Goal: Obtain resource: Download file/media

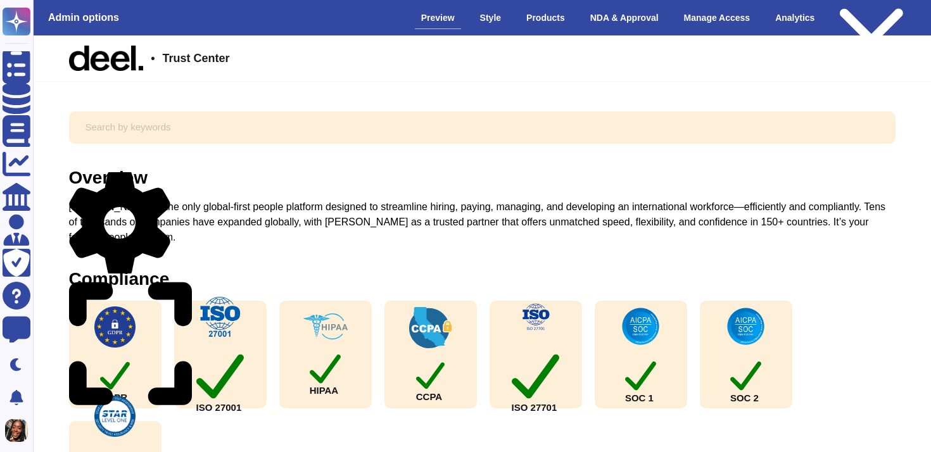
scroll to position [20, 0]
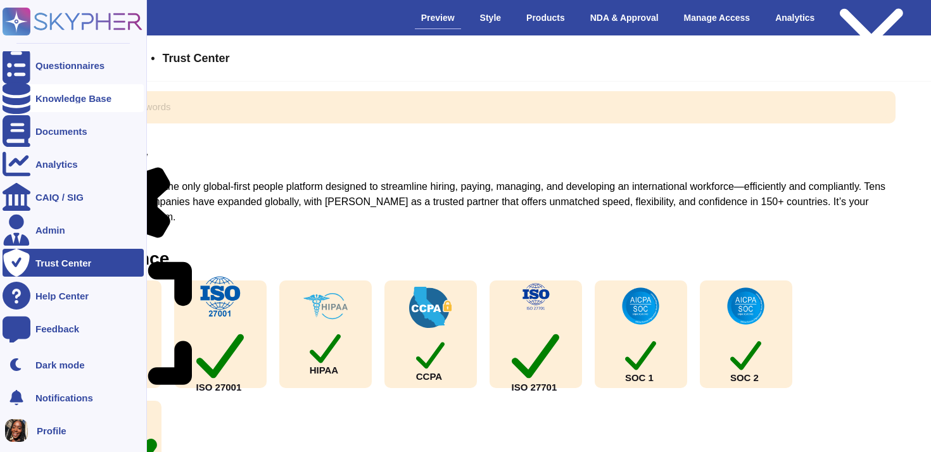
click at [48, 106] on div "Knowledge Base" at bounding box center [73, 98] width 141 height 28
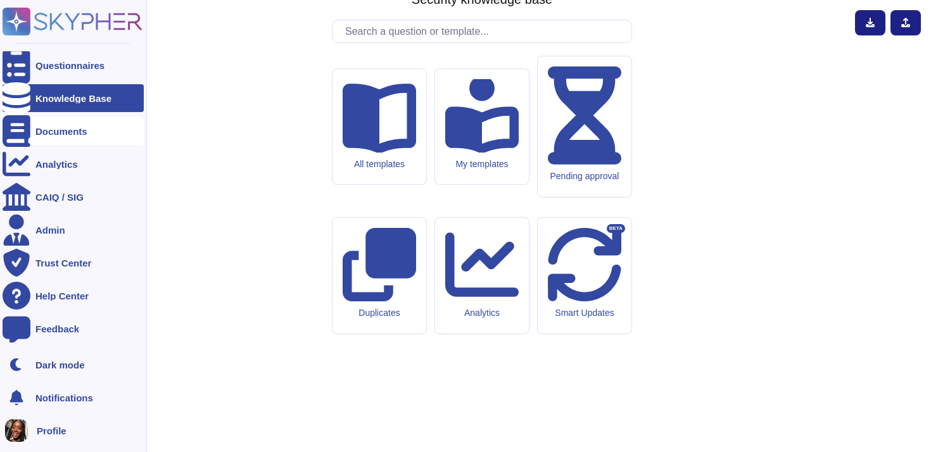
click at [44, 130] on div "Documents" at bounding box center [61, 131] width 52 height 9
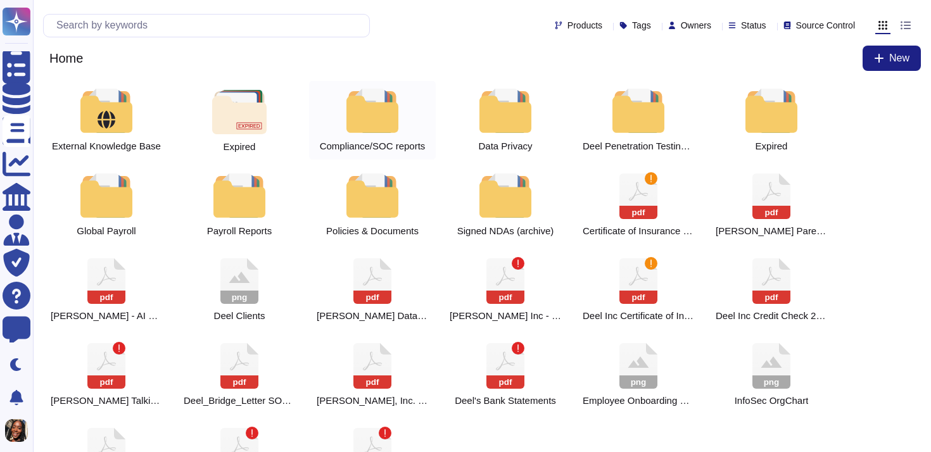
click at [384, 120] on div at bounding box center [372, 111] width 56 height 44
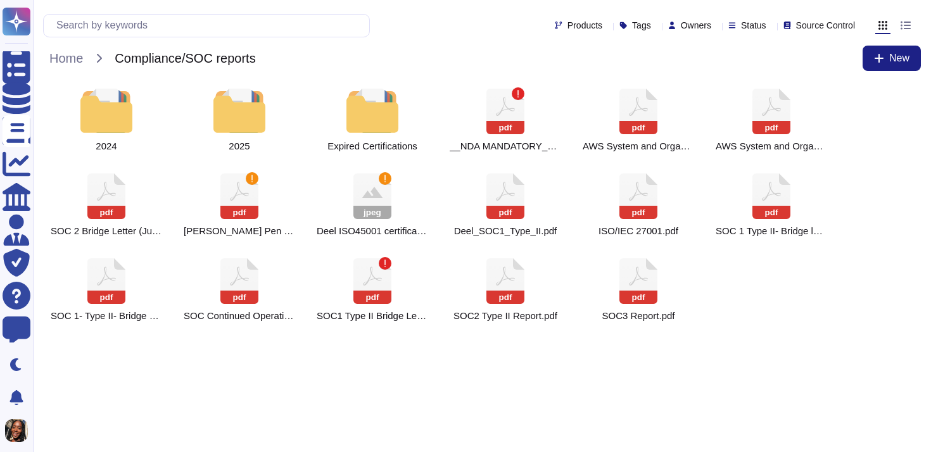
click at [384, 120] on div at bounding box center [372, 111] width 56 height 44
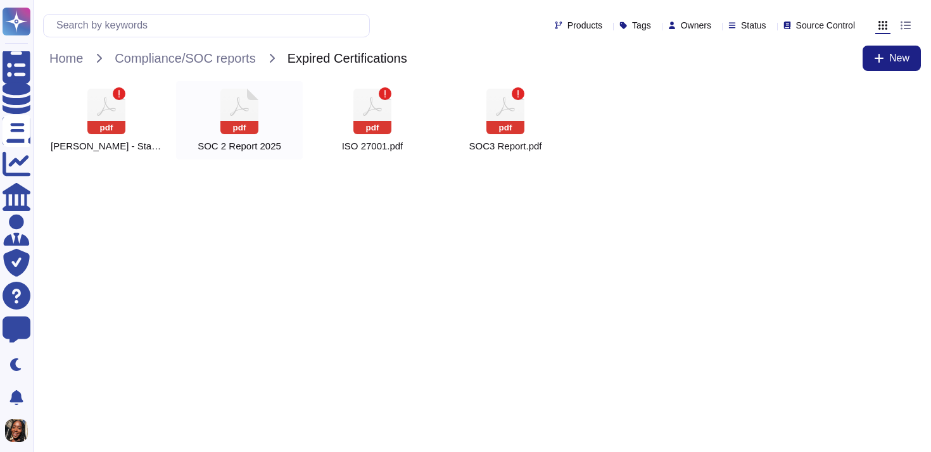
click at [250, 111] on icon at bounding box center [239, 112] width 38 height 46
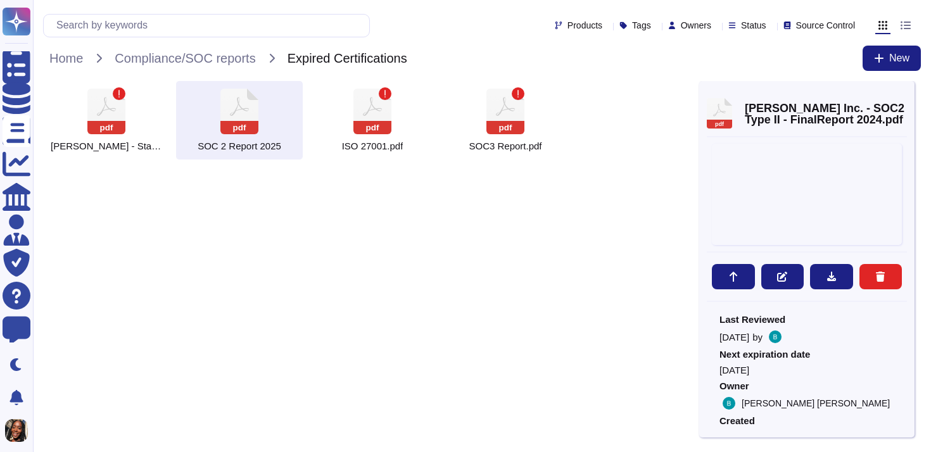
click at [250, 111] on icon at bounding box center [239, 112] width 38 height 46
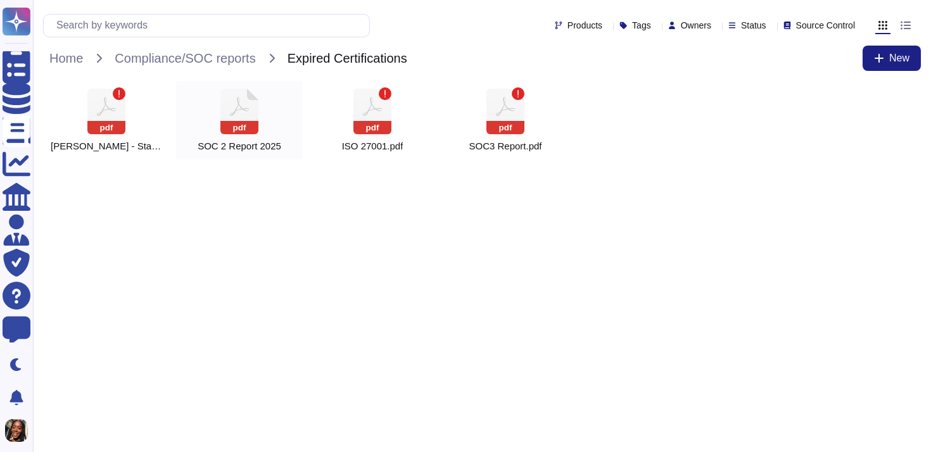
click at [247, 119] on icon at bounding box center [239, 112] width 38 height 46
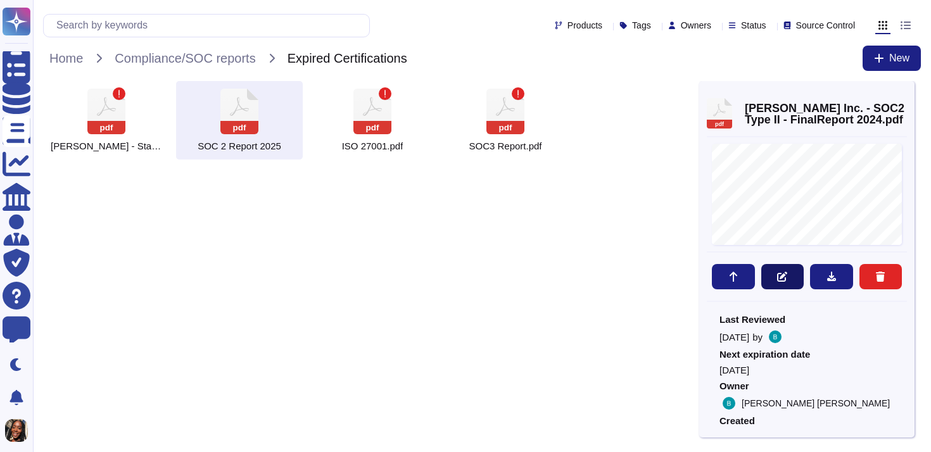
click at [780, 276] on icon at bounding box center [782, 277] width 10 height 10
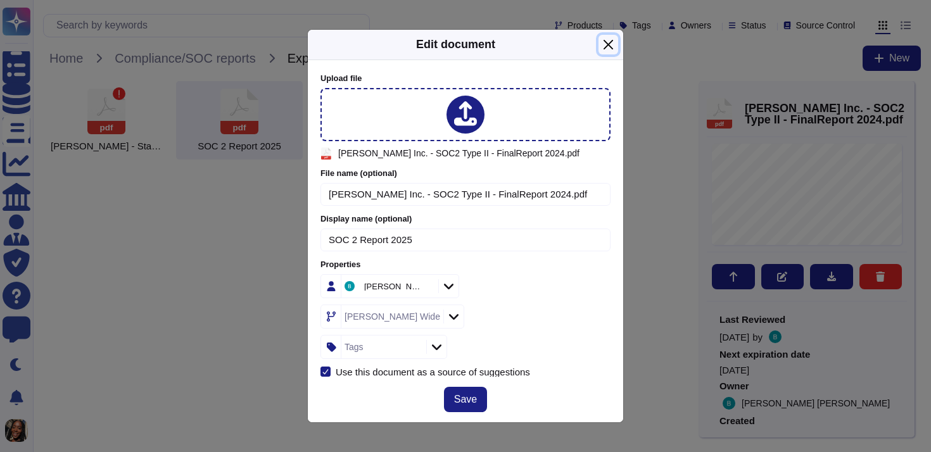
click at [608, 46] on button "Close" at bounding box center [608, 45] width 20 height 20
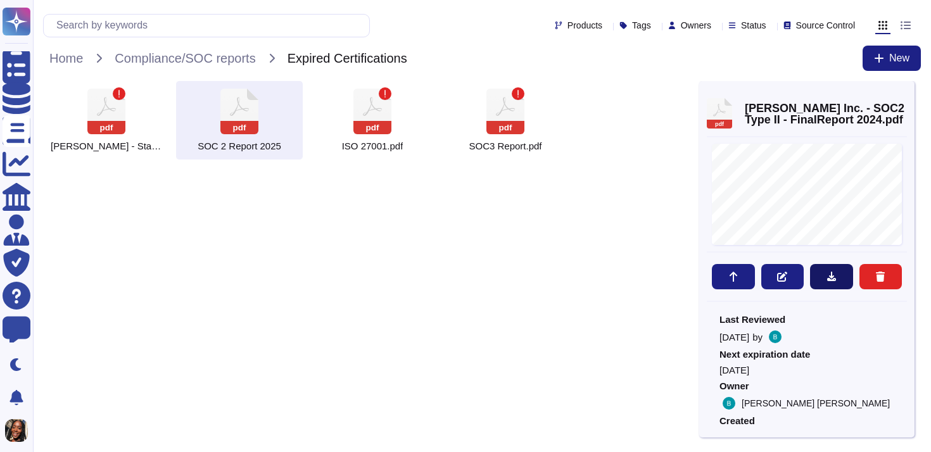
click at [832, 273] on icon at bounding box center [831, 277] width 10 height 10
